Goal: Task Accomplishment & Management: Manage account settings

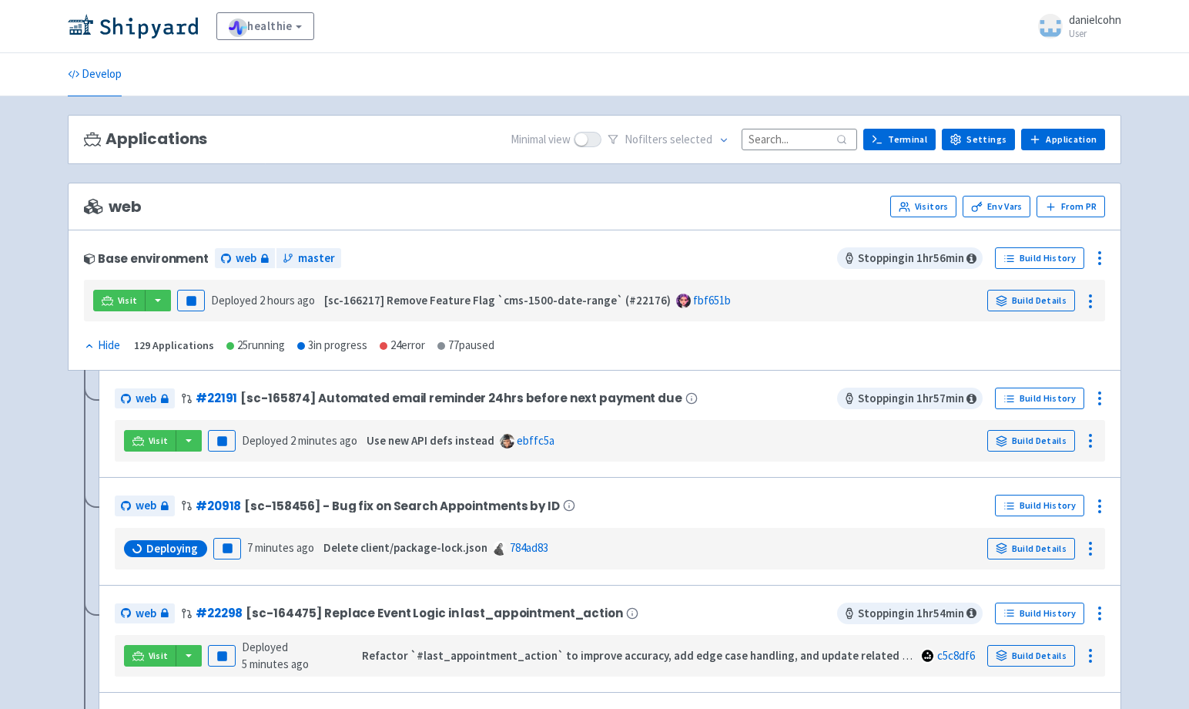
scroll to position [1446, 0]
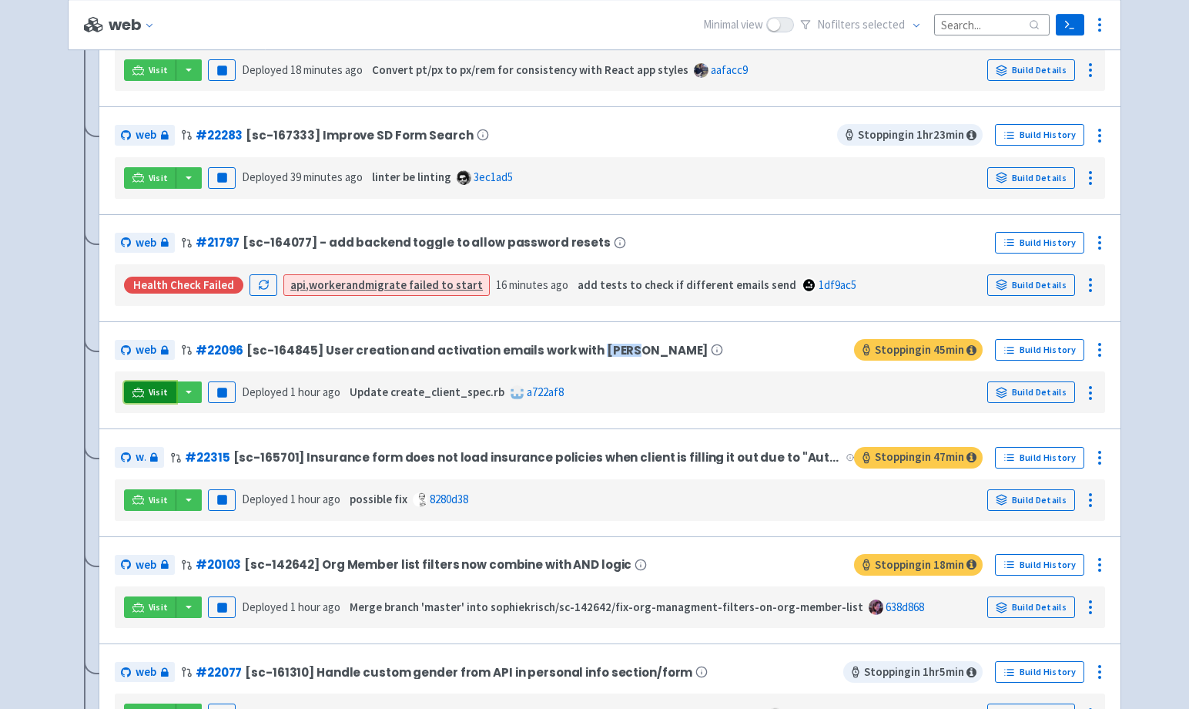
click at [148, 395] on link "Visit" at bounding box center [150, 392] width 52 height 22
click at [1101, 349] on icon at bounding box center [1100, 349] width 18 height 18
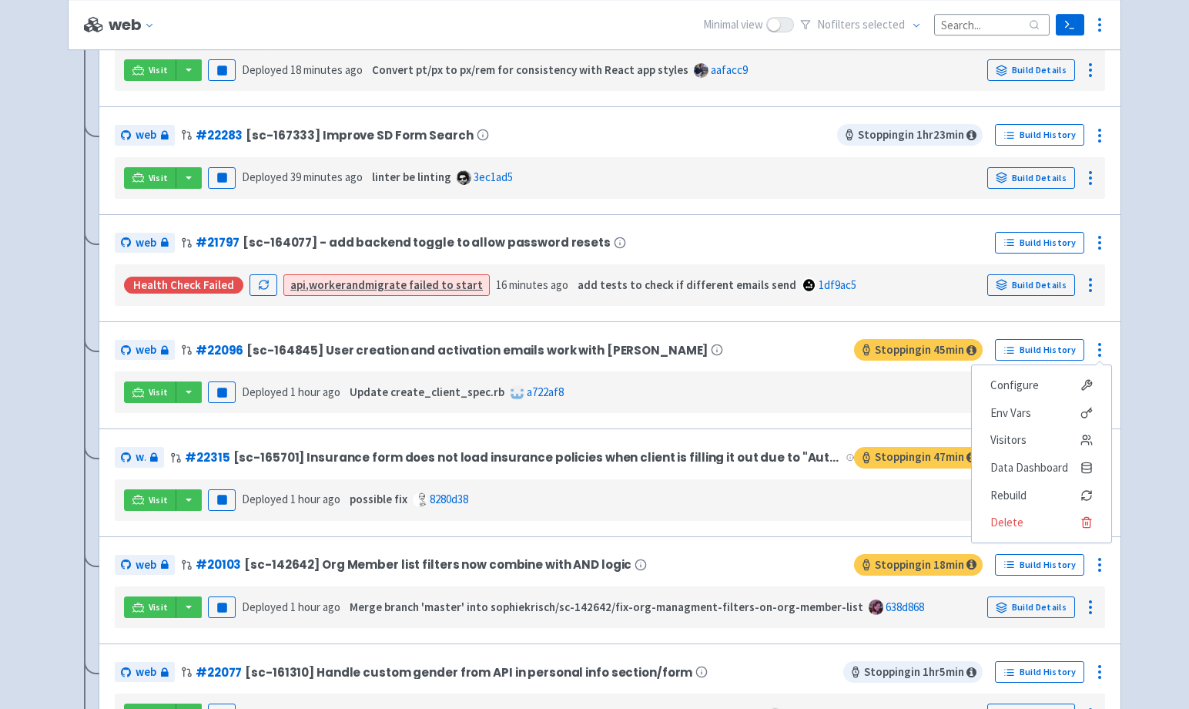
click at [860, 397] on div "Visit Pause Deployed 1 hour ago Update create_client_spec.rb a722af8 Build Deta…" at bounding box center [610, 391] width 978 height 29
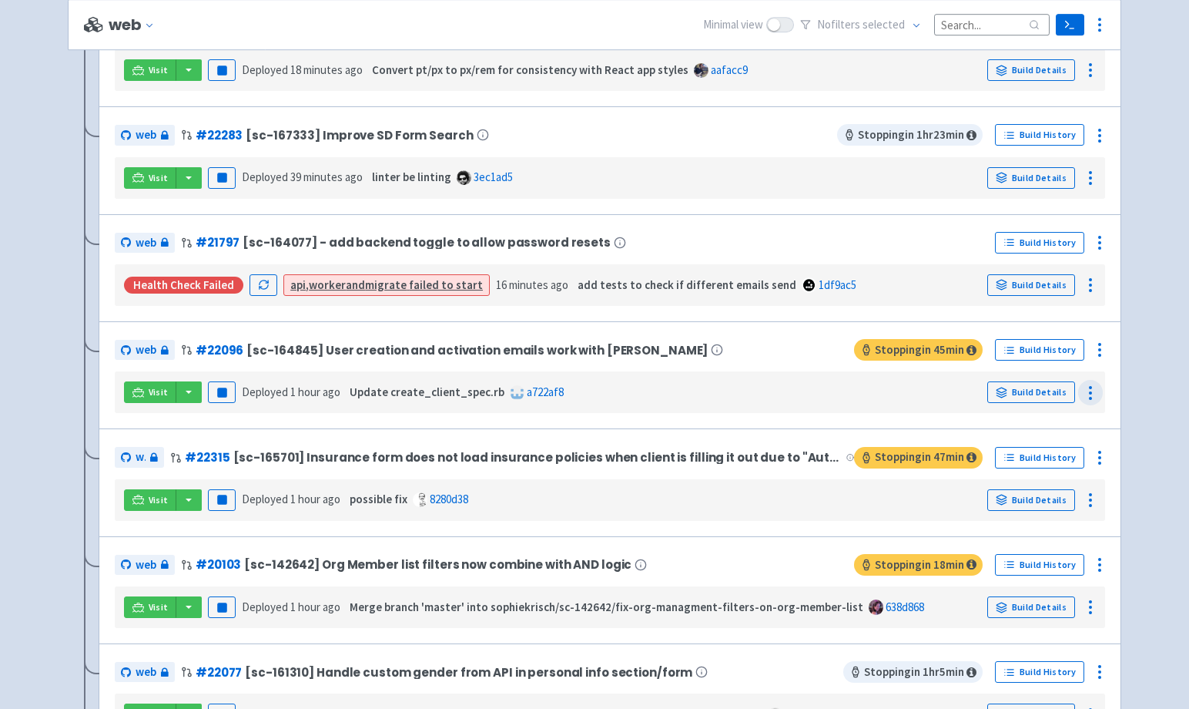
click at [1084, 390] on icon at bounding box center [1090, 393] width 18 height 18
click at [947, 397] on div "Visit Pause Deployed 1 hour ago Update create_client_spec.rb a722af8 Build Deta…" at bounding box center [610, 391] width 978 height 29
click at [1057, 355] on link "Build History" at bounding box center [1039, 350] width 89 height 22
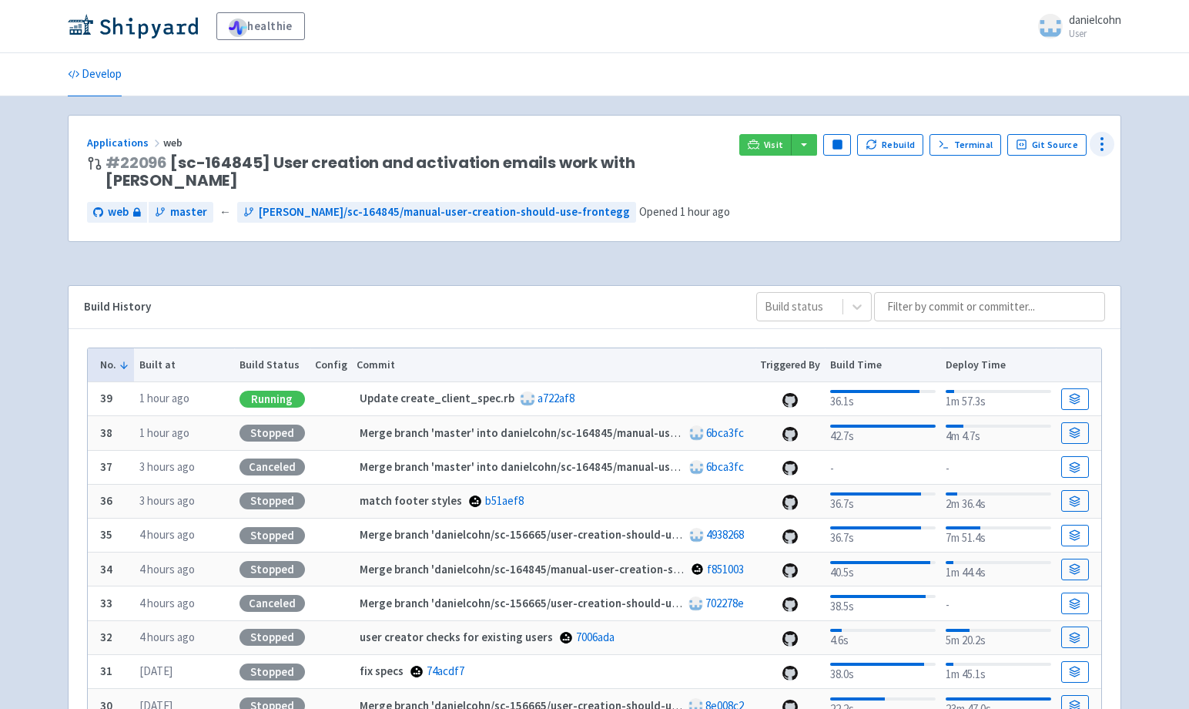
click at [1108, 150] on icon at bounding box center [1102, 144] width 18 height 18
click at [1037, 256] on span "Env Vars" at bounding box center [1044, 262] width 102 height 22
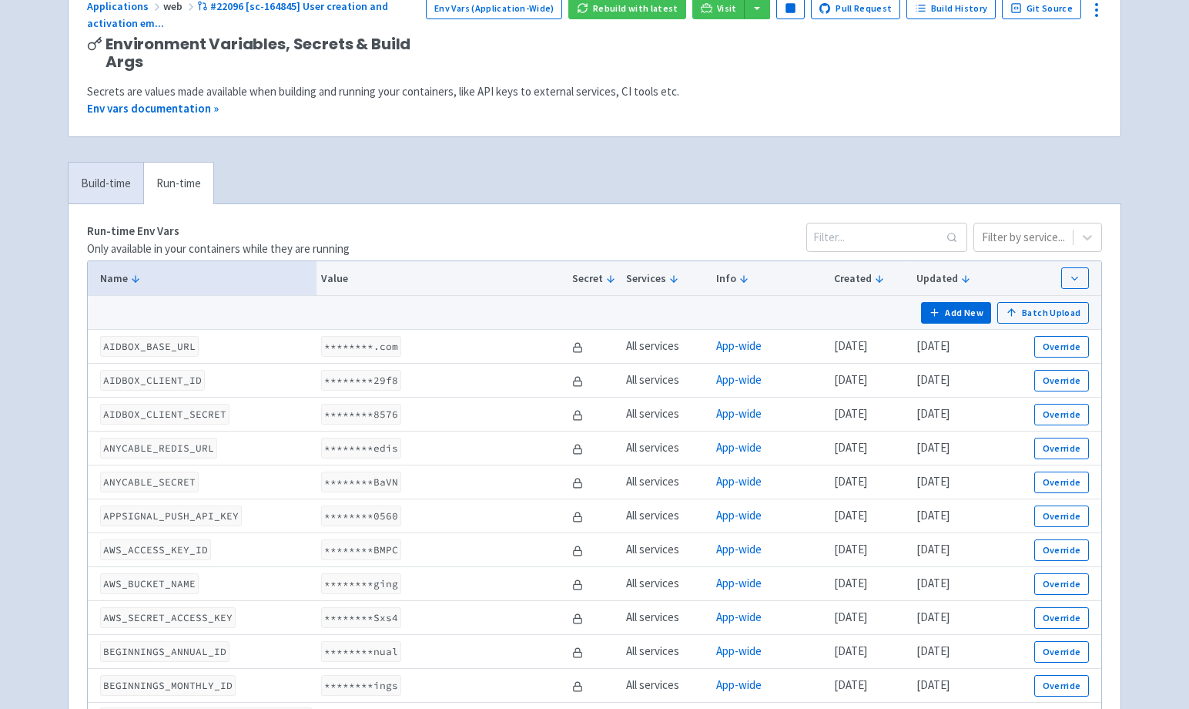
scroll to position [283, 0]
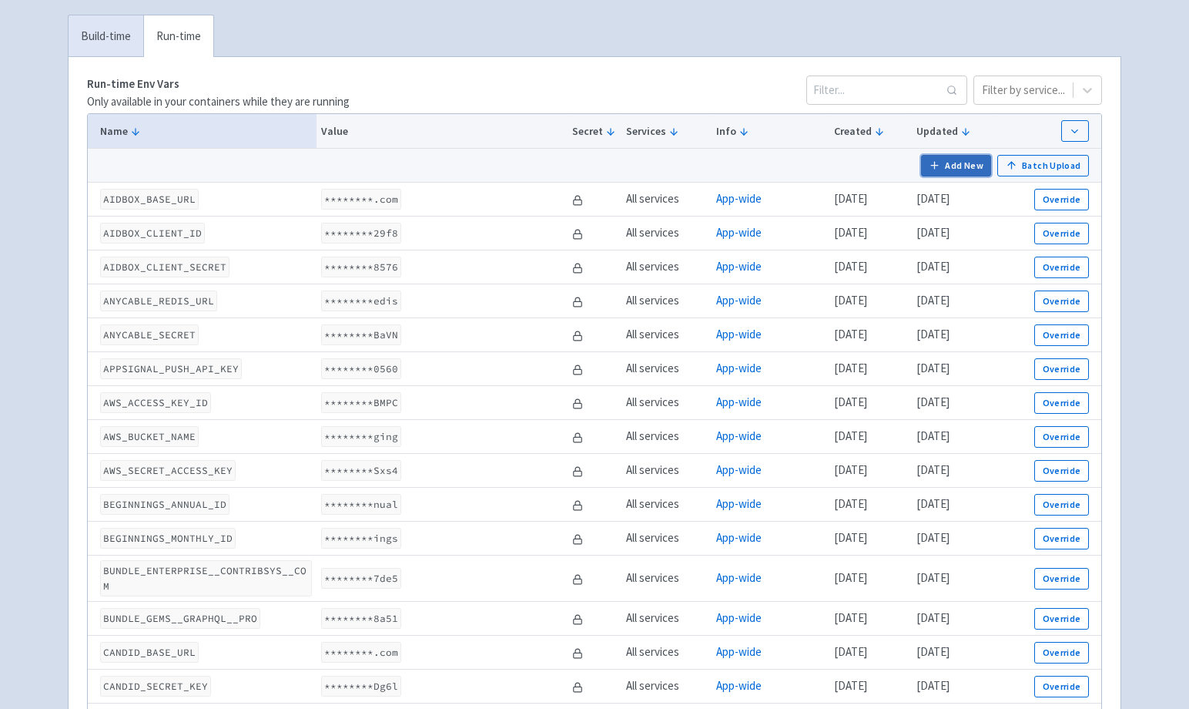
click at [970, 172] on button "Add New" at bounding box center [956, 166] width 71 height 22
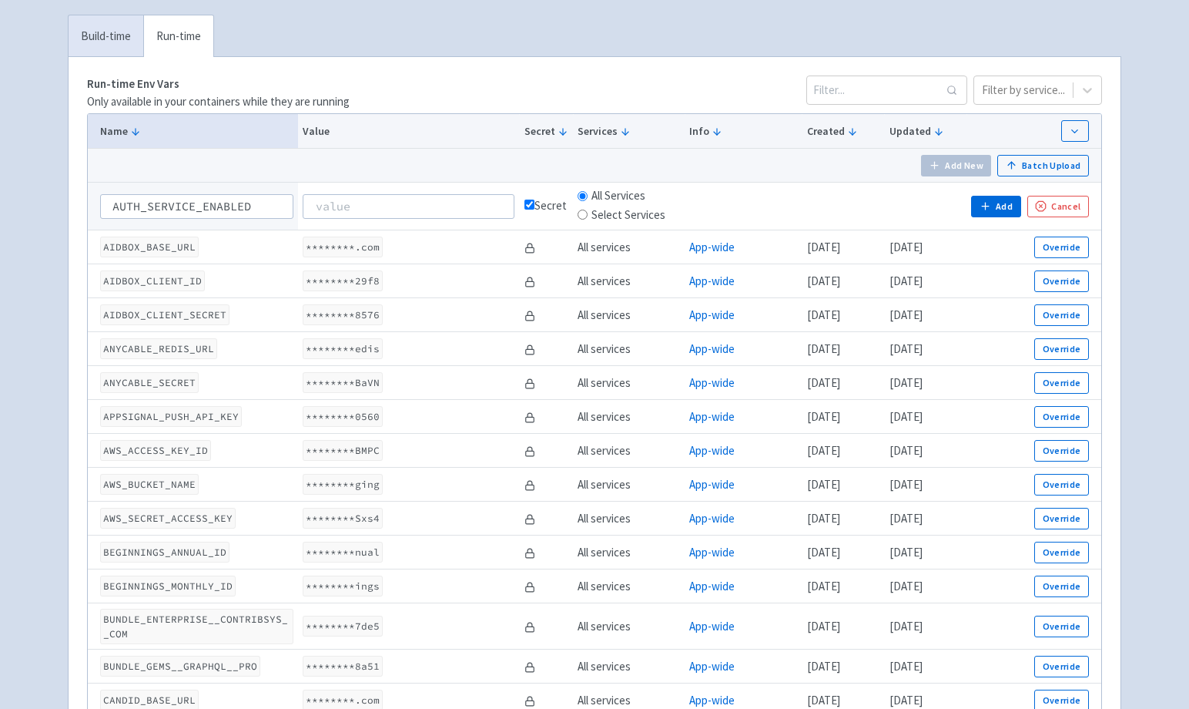
type input "AUTH_SERVICE_ENABLED"
click at [451, 206] on input at bounding box center [408, 206] width 211 height 25
click at [421, 198] on input "TRUE" at bounding box center [408, 206] width 211 height 25
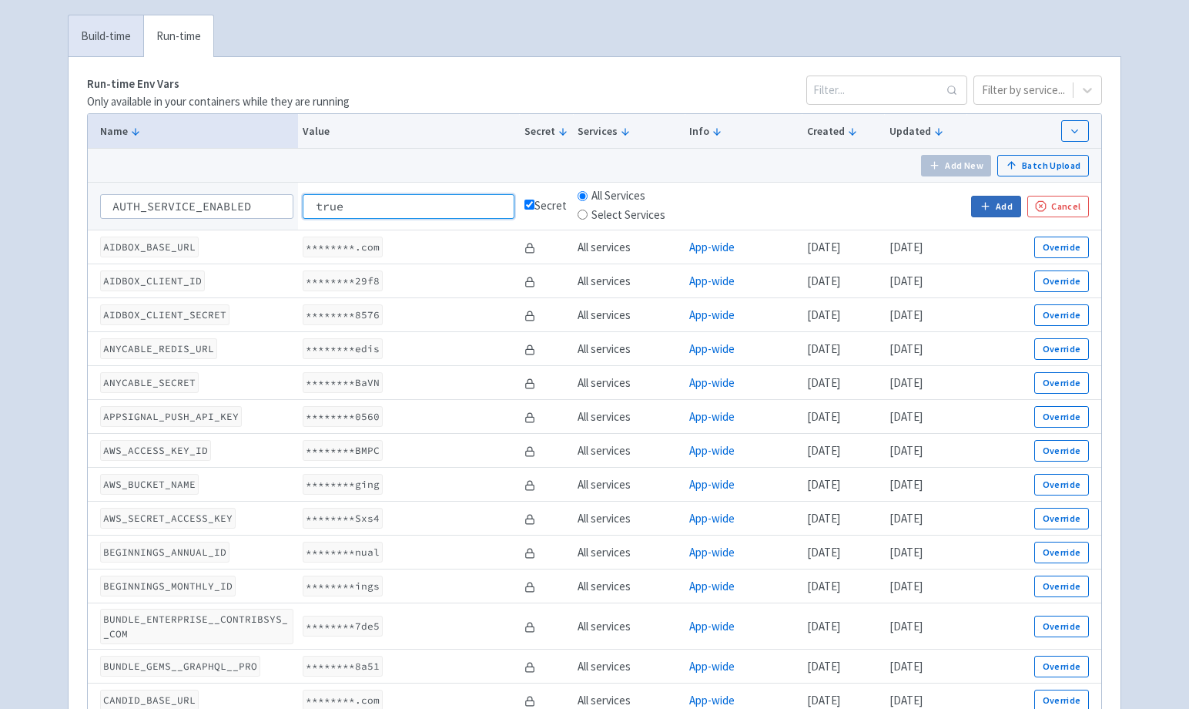
type input "true"
click at [1001, 211] on button "Add" at bounding box center [995, 207] width 49 height 22
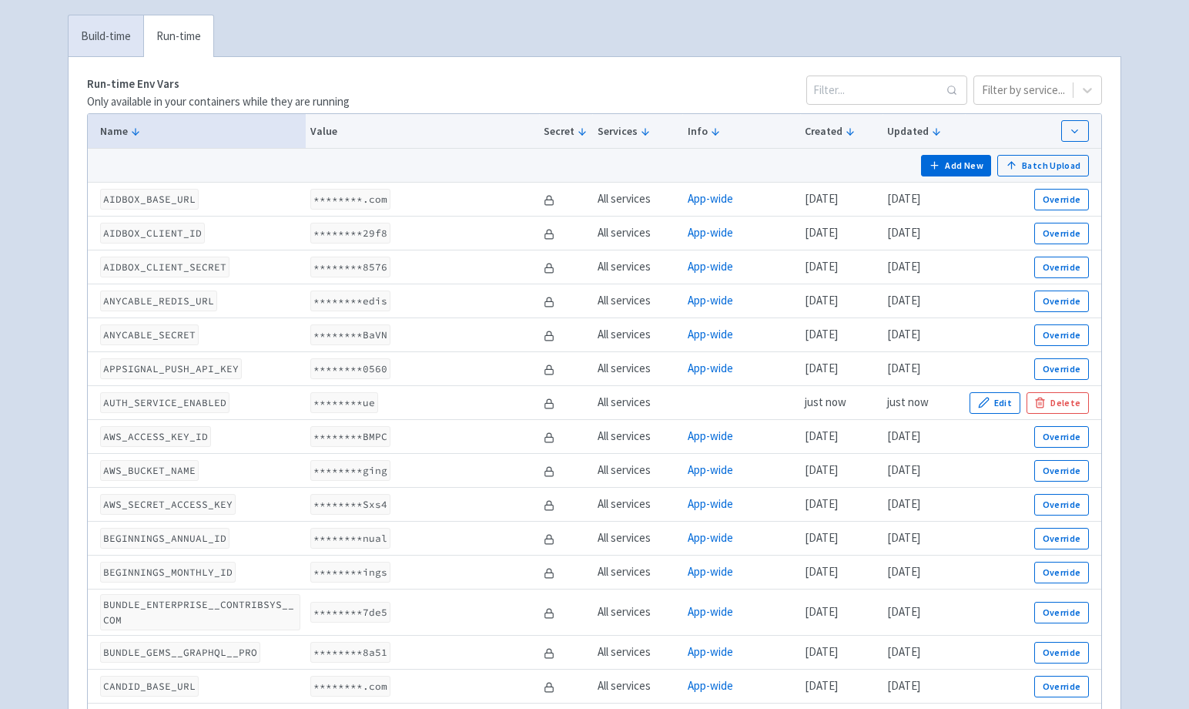
drag, startPoint x: 233, startPoint y: 465, endPoint x: 215, endPoint y: 419, distance: 49.8
click at [233, 464] on td "AWS_BUCKET_NAME" at bounding box center [197, 471] width 218 height 34
click at [194, 401] on code "AUTH_SERVICE_ENABLED" at bounding box center [164, 402] width 129 height 21
click at [193, 401] on code "AUTH_SERVICE_ENABLED" at bounding box center [164, 402] width 129 height 21
copy code "AUTH_SERVICE_ENABLED"
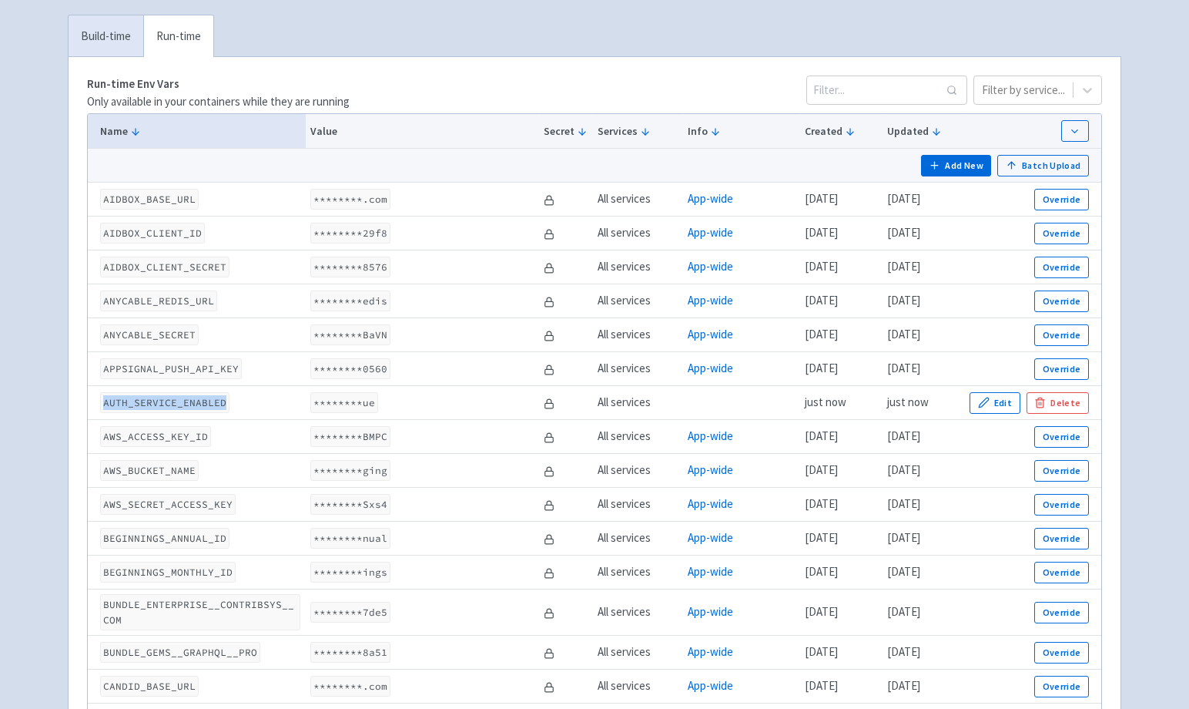
scroll to position [0, 0]
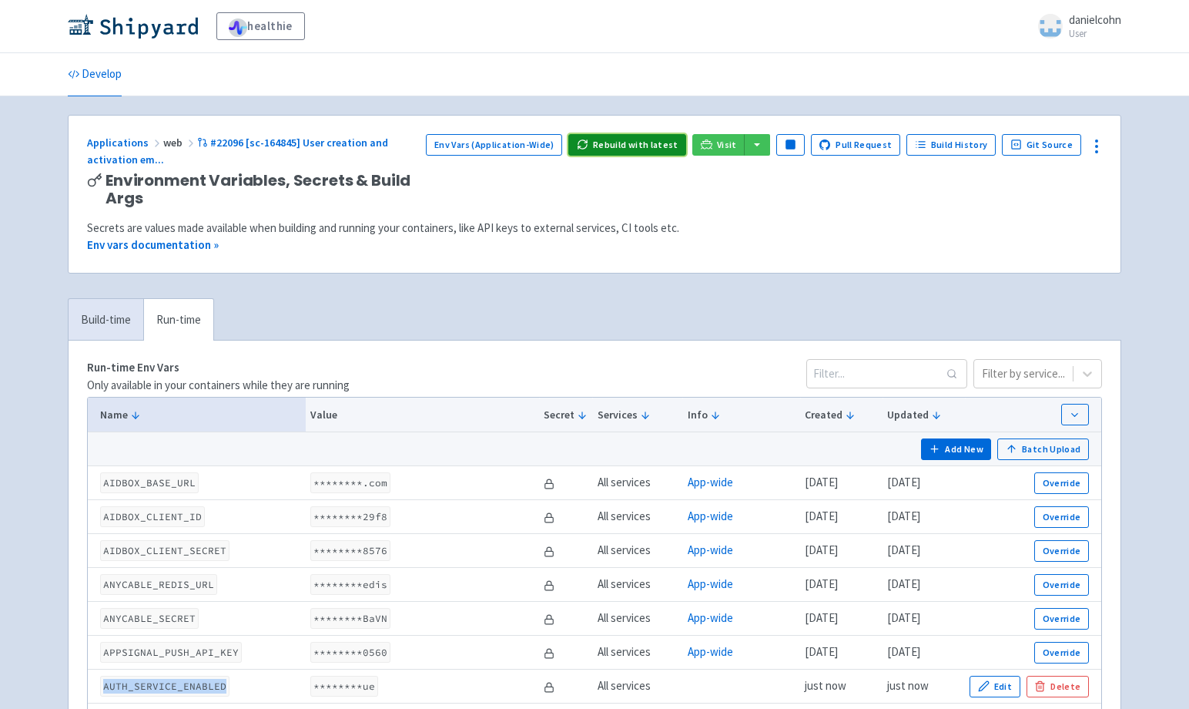
click at [665, 153] on button "Rebuild with latest" at bounding box center [627, 145] width 118 height 22
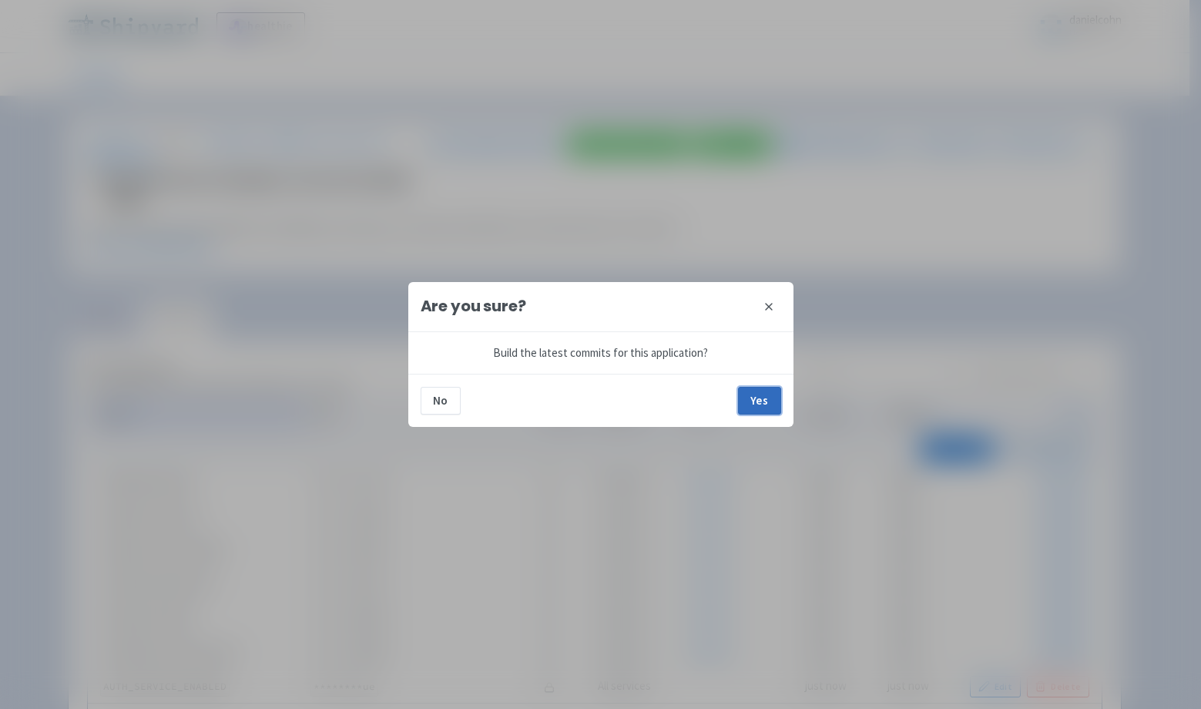
click at [759, 390] on button "Yes" at bounding box center [759, 401] width 43 height 28
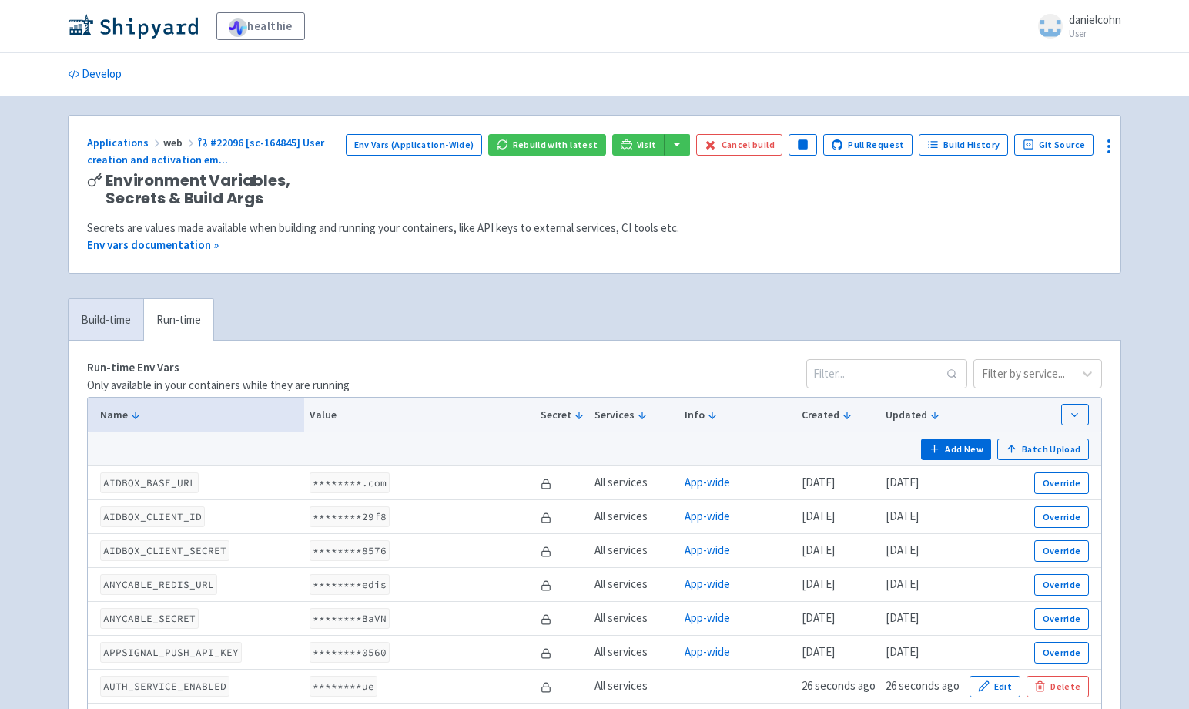
click at [99, 313] on link "Build-time" at bounding box center [106, 320] width 75 height 42
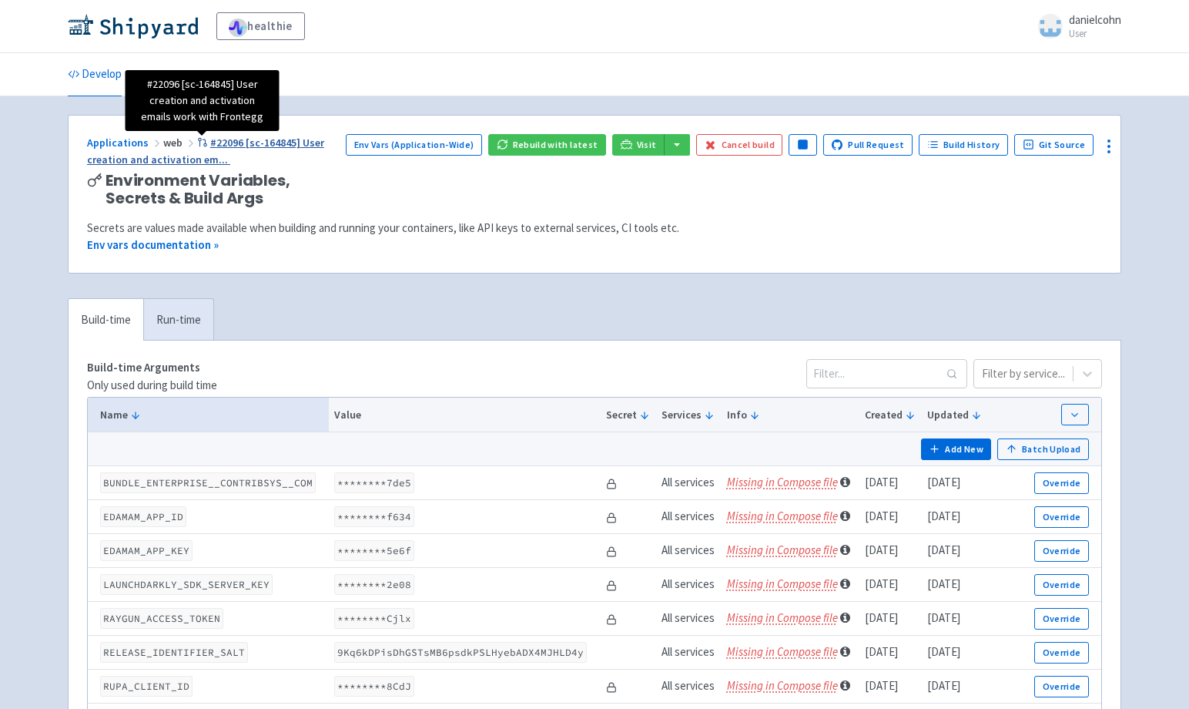
click at [272, 138] on span "#22096 [sc-164845] User creation and activation em ..." at bounding box center [205, 152] width 237 height 32
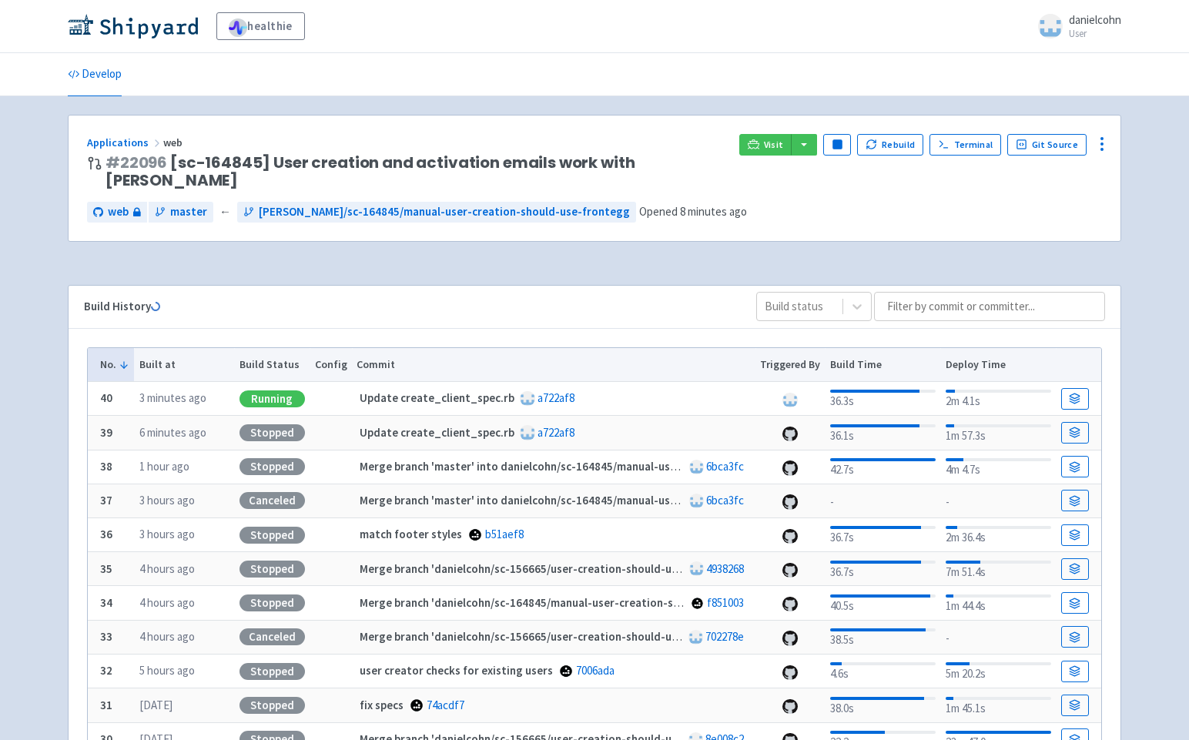
drag, startPoint x: 975, startPoint y: 79, endPoint x: 1071, endPoint y: 2, distance: 123.3
click at [985, 69] on ul "Develop" at bounding box center [595, 74] width 1072 height 42
